Goal: Find specific page/section: Find specific page/section

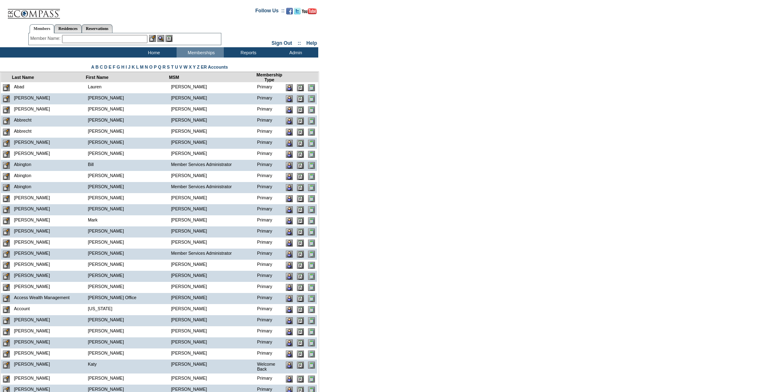
click at [89, 37] on input "text" at bounding box center [104, 39] width 85 height 8
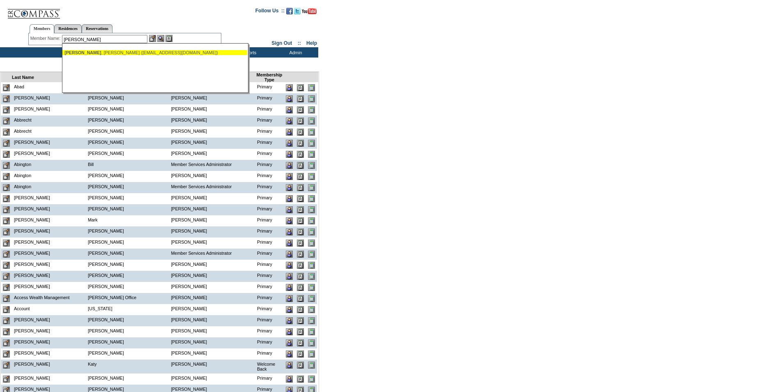
click at [113, 53] on div "[PERSON_NAME] ([EMAIL_ADDRESS][DOMAIN_NAME])" at bounding box center [154, 52] width 181 height 5
type input "[PERSON_NAME] ([EMAIL_ADDRESS][DOMAIN_NAME])"
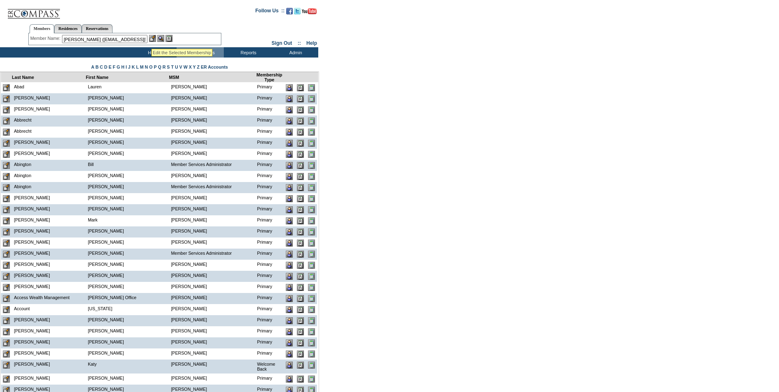
click at [152, 39] on img at bounding box center [152, 38] width 7 height 7
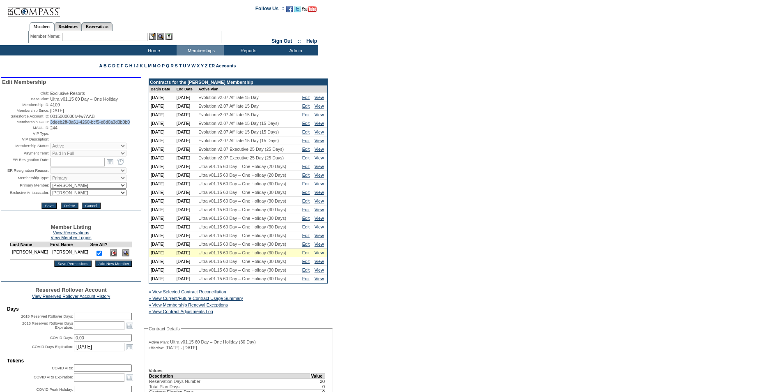
drag, startPoint x: 82, startPoint y: 133, endPoint x: 50, endPoint y: 129, distance: 32.3
click at [50, 124] on td "3deeb2ff-3a61-4260-bcf5-e8d0a3d3b0b0" at bounding box center [95, 121] width 90 height 5
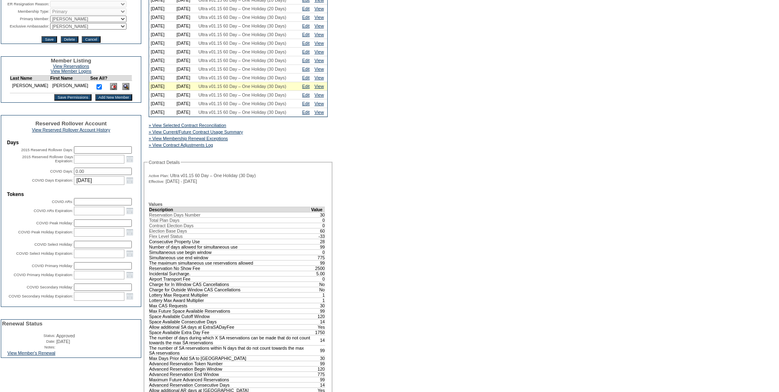
scroll to position [246, 0]
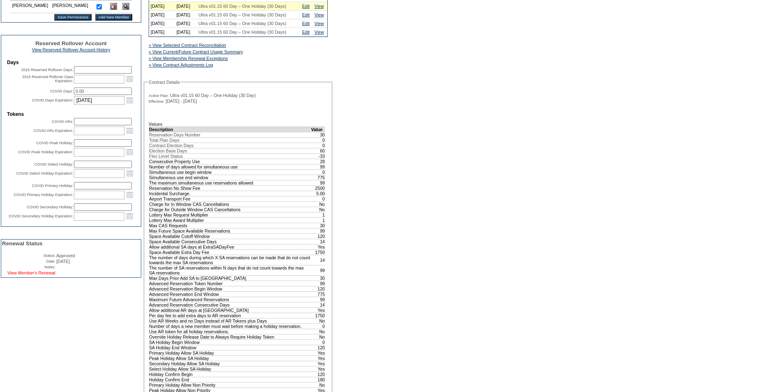
click at [48, 275] on link "View Member's Renewal" at bounding box center [31, 272] width 48 height 5
